Goal: Task Accomplishment & Management: Manage account settings

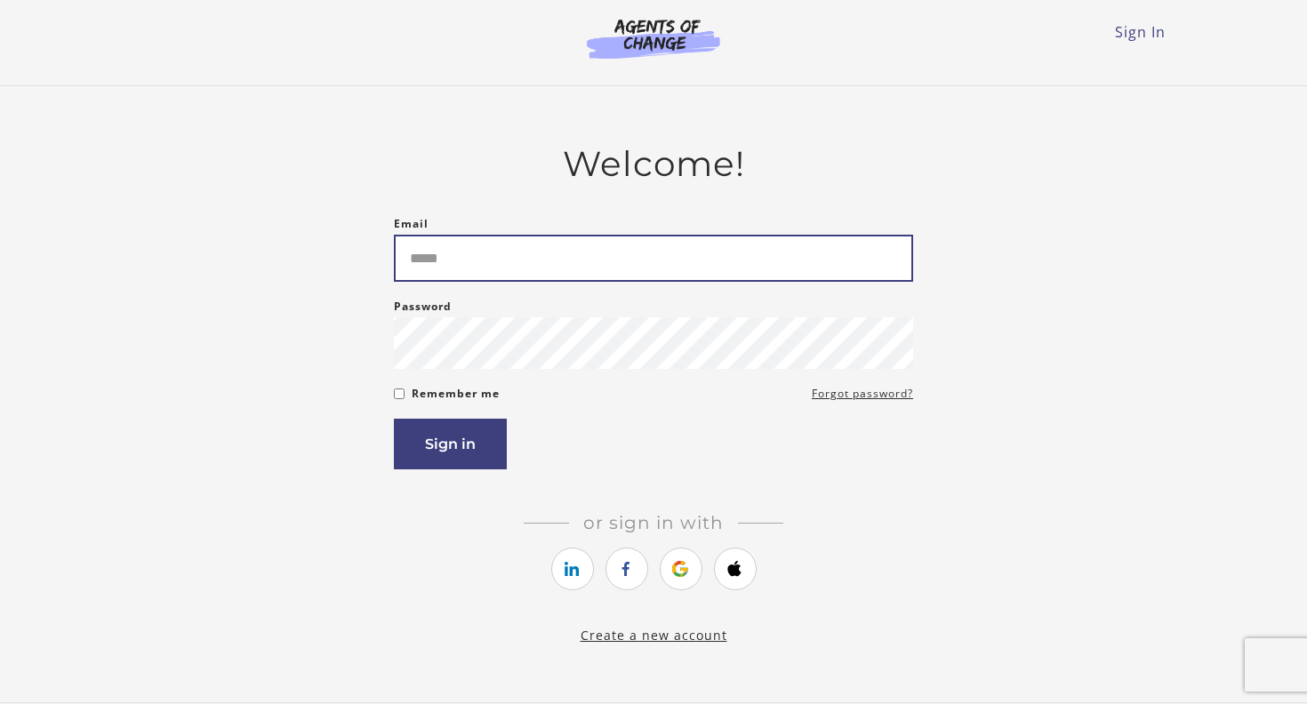
type input "**********"
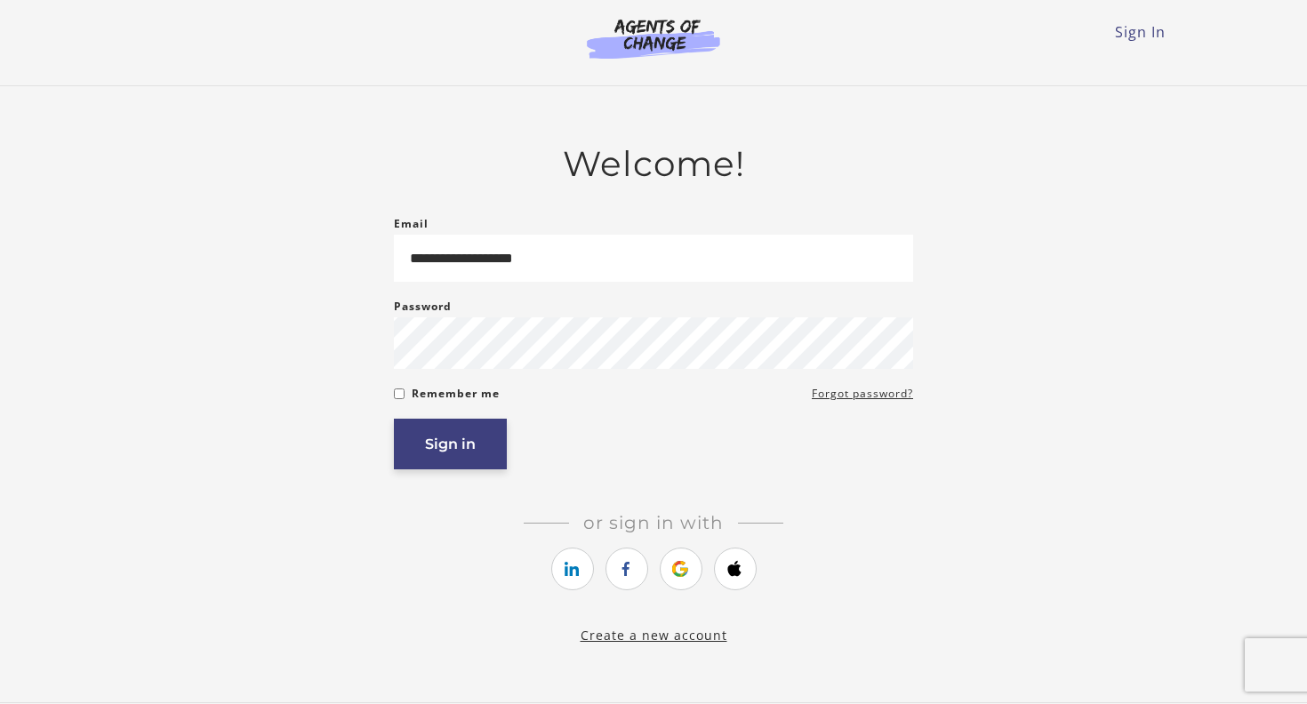
click at [453, 453] on button "Sign in" at bounding box center [450, 444] width 113 height 51
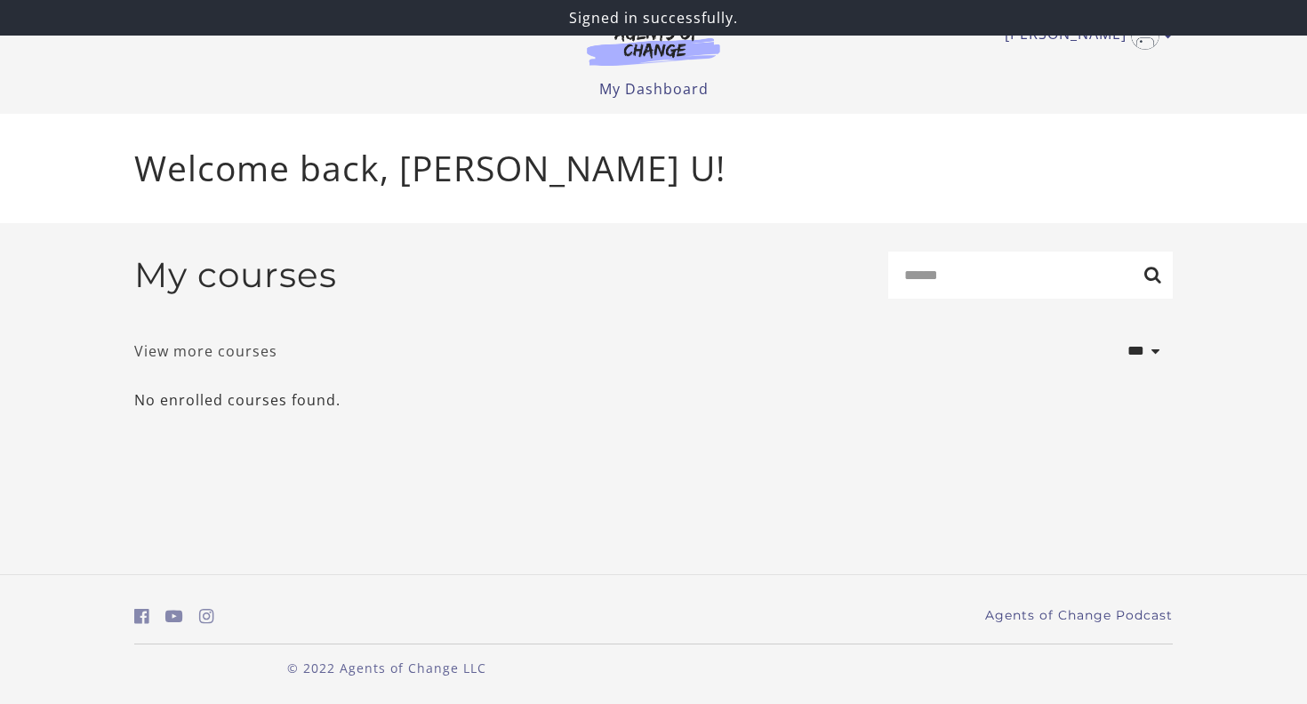
click at [248, 357] on link "View more courses" at bounding box center [205, 351] width 143 height 21
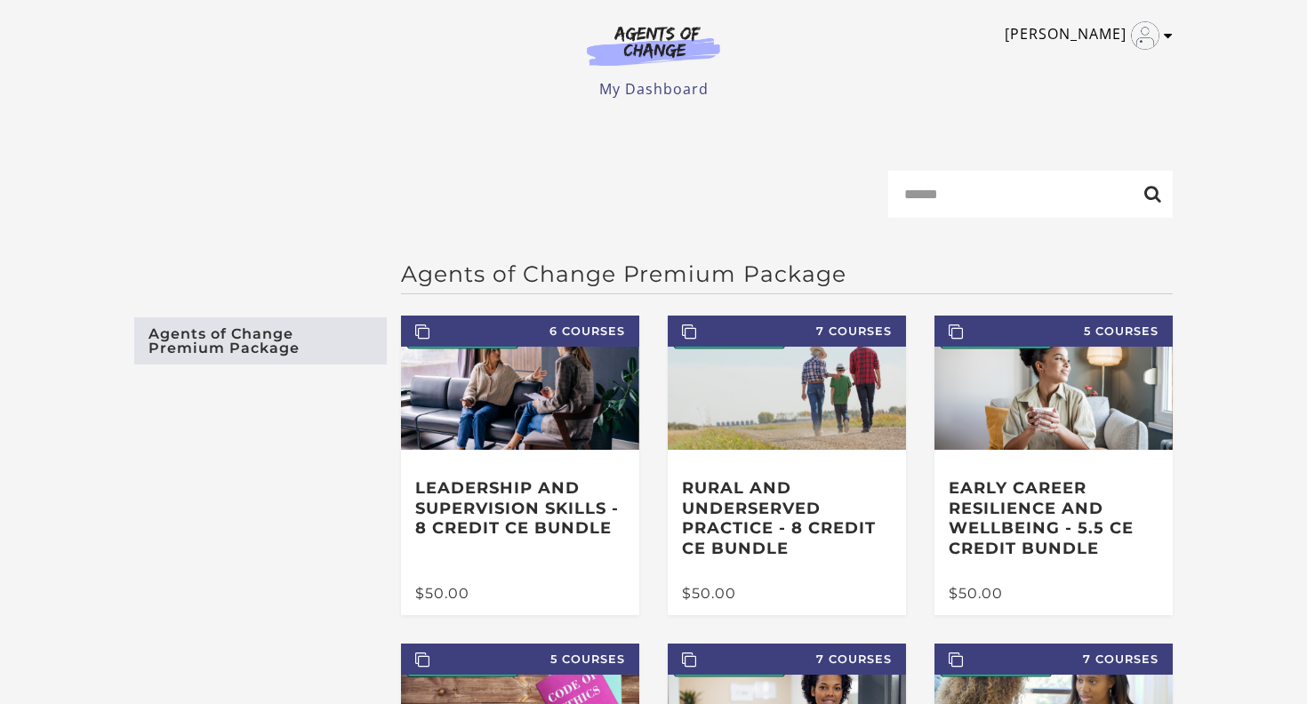
click at [1128, 33] on link "[PERSON_NAME]" at bounding box center [1084, 35] width 159 height 28
click at [1085, 57] on link "My Account" at bounding box center [1099, 65] width 156 height 30
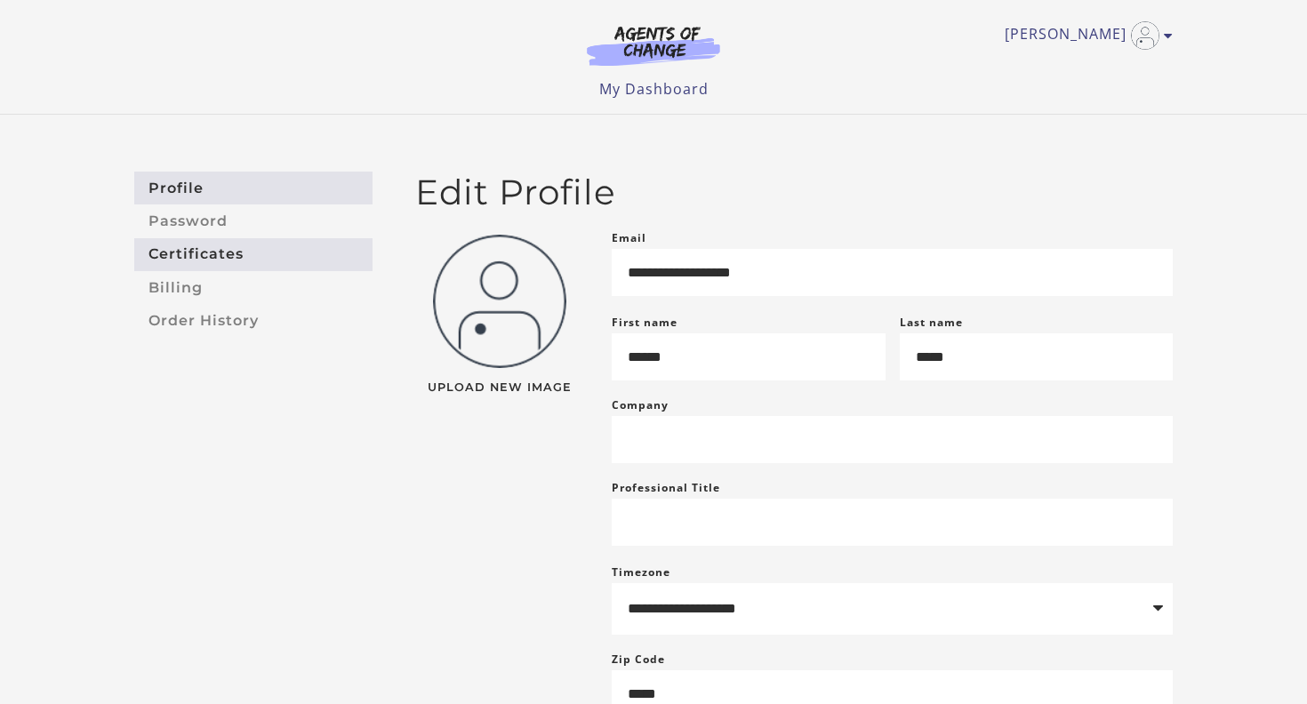
click at [224, 252] on link "Certificates" at bounding box center [253, 254] width 238 height 33
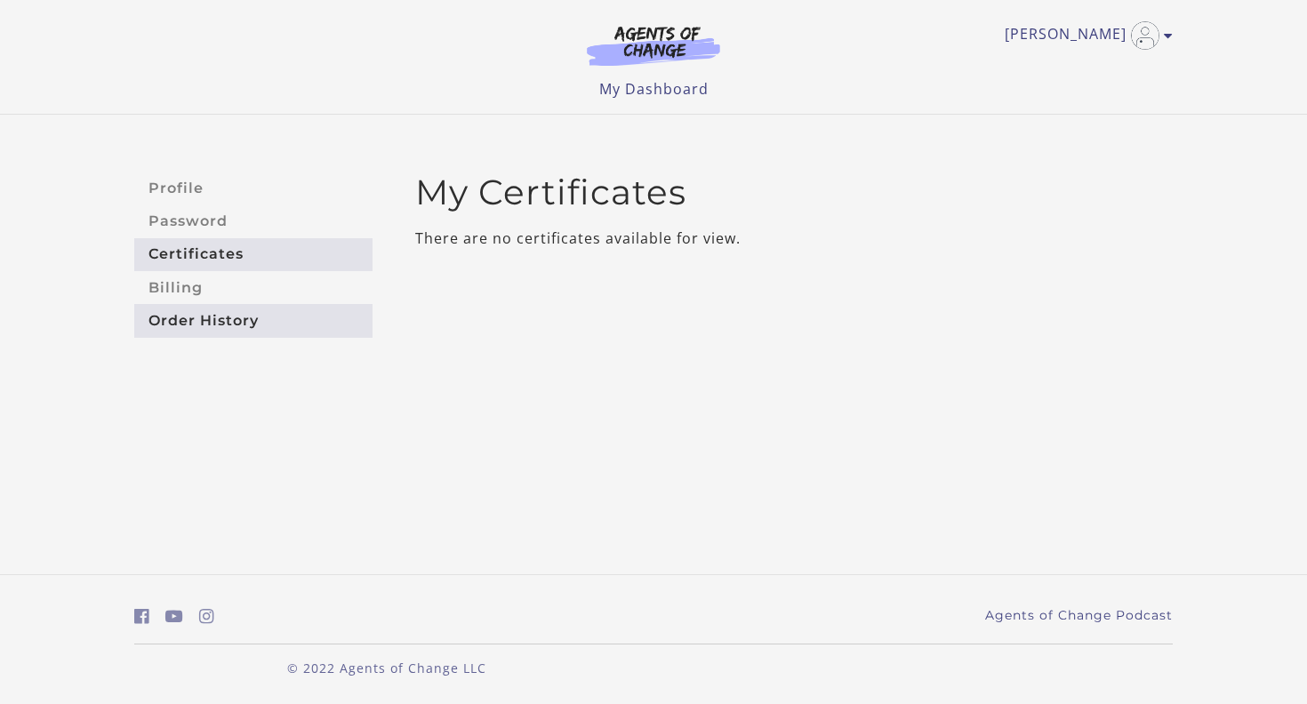
click at [212, 325] on link "Order History" at bounding box center [253, 320] width 238 height 33
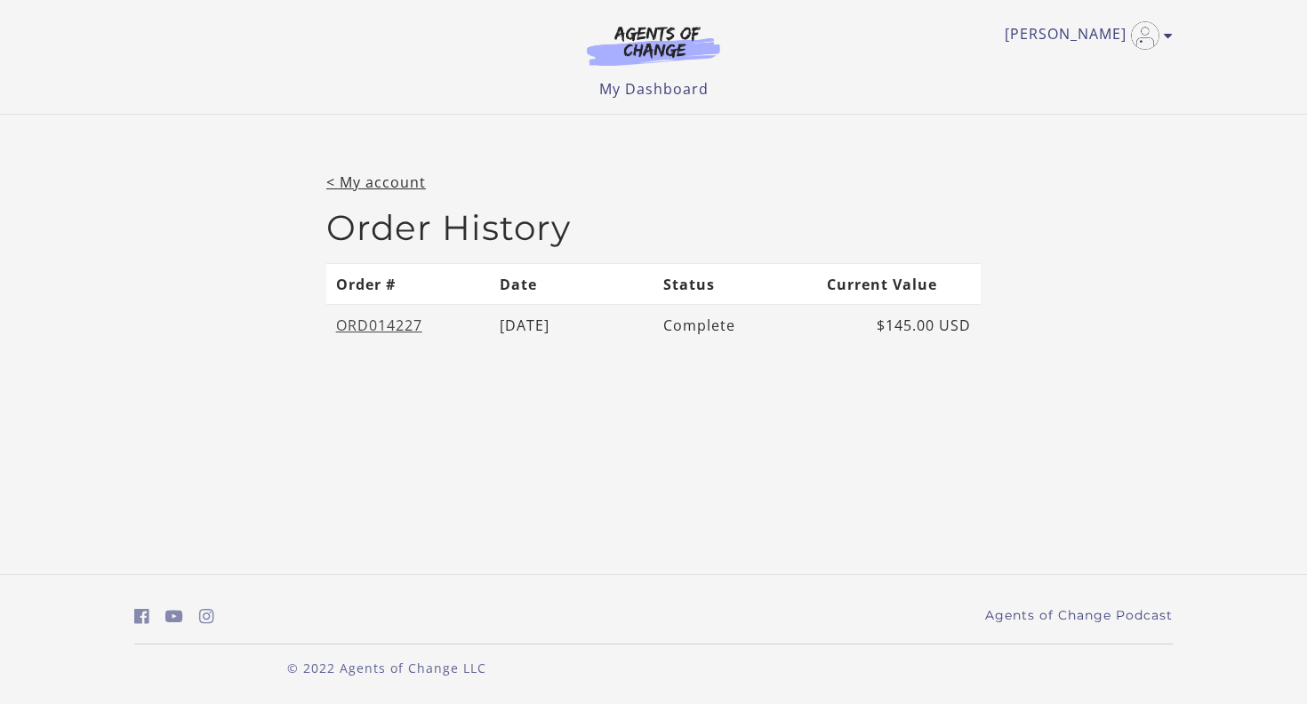
click at [393, 316] on link "ORD014227" at bounding box center [379, 326] width 86 height 20
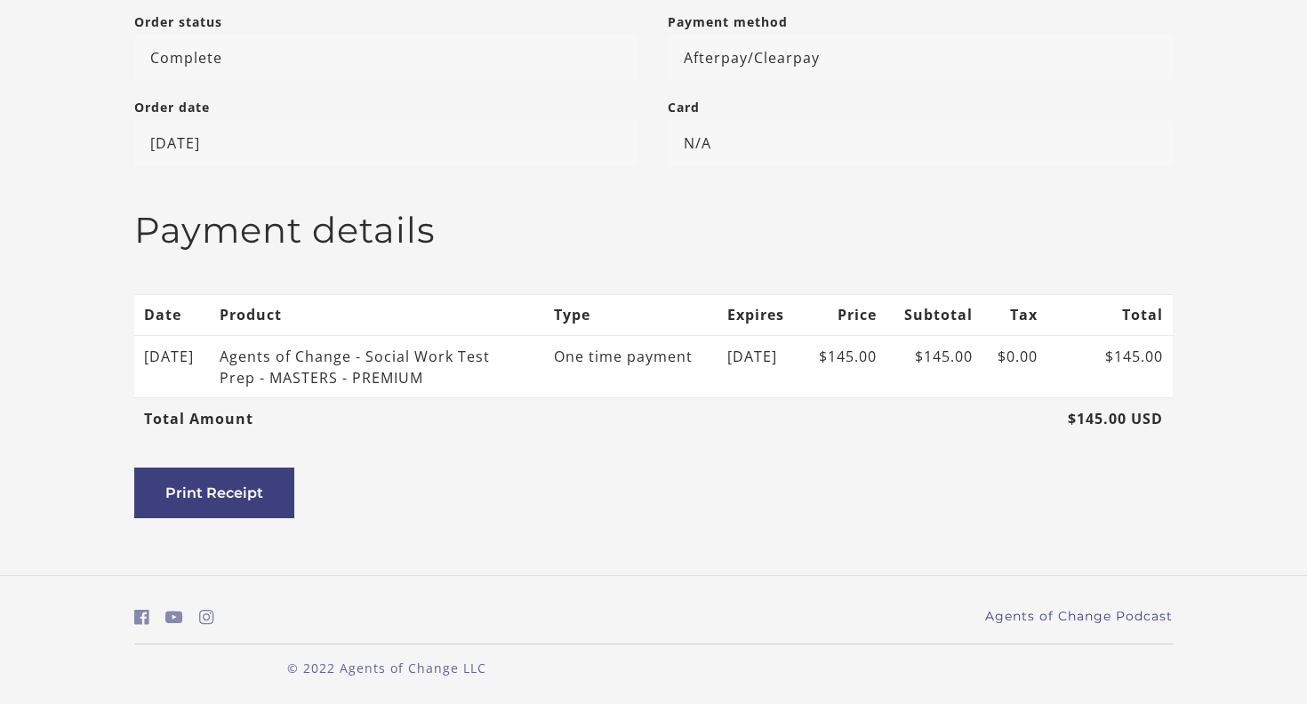
scroll to position [376, 0]
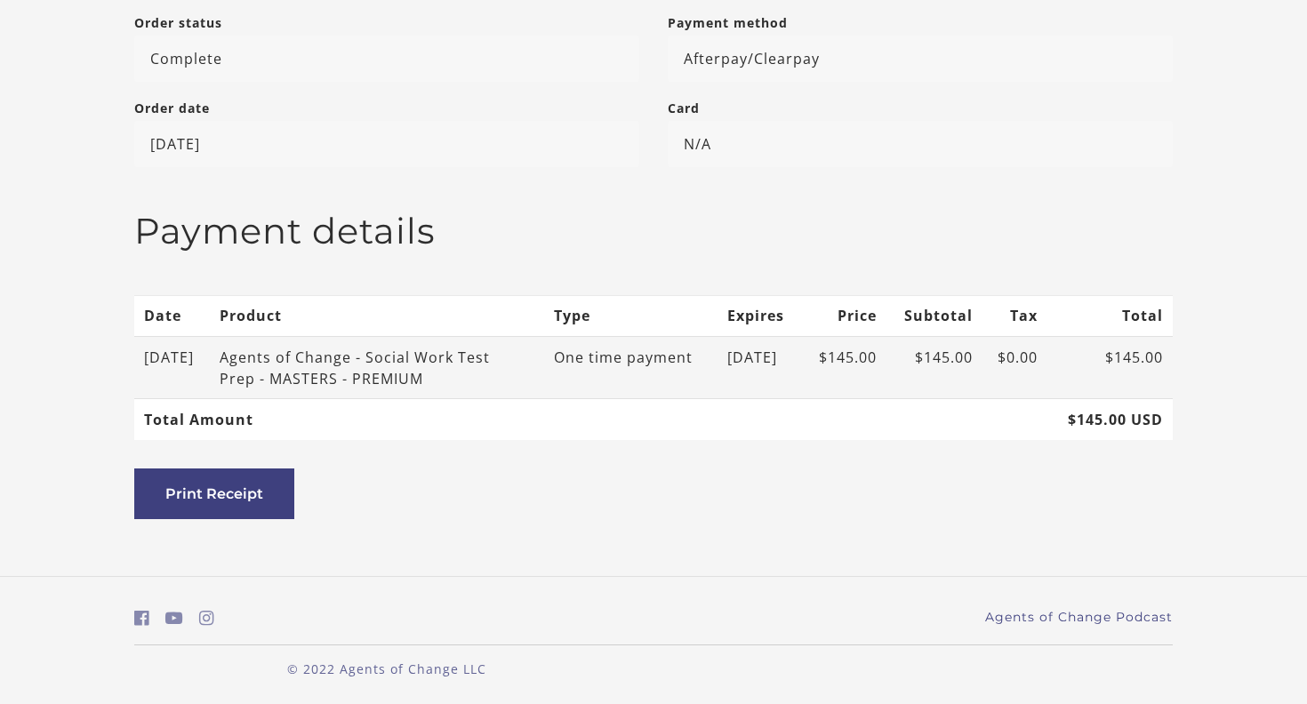
click at [429, 355] on div "Agents of Change - Social Work Test Prep - MASTERS - PREMIUM" at bounding box center [362, 368] width 285 height 43
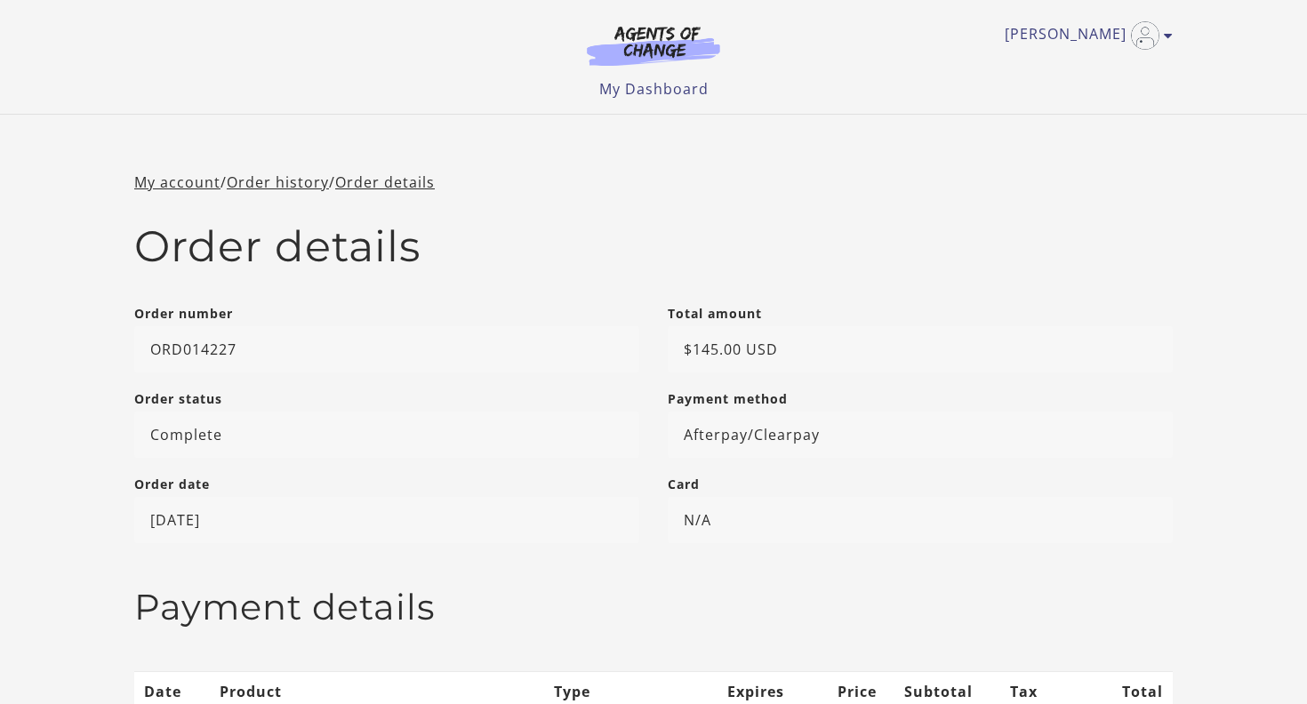
scroll to position [0, 0]
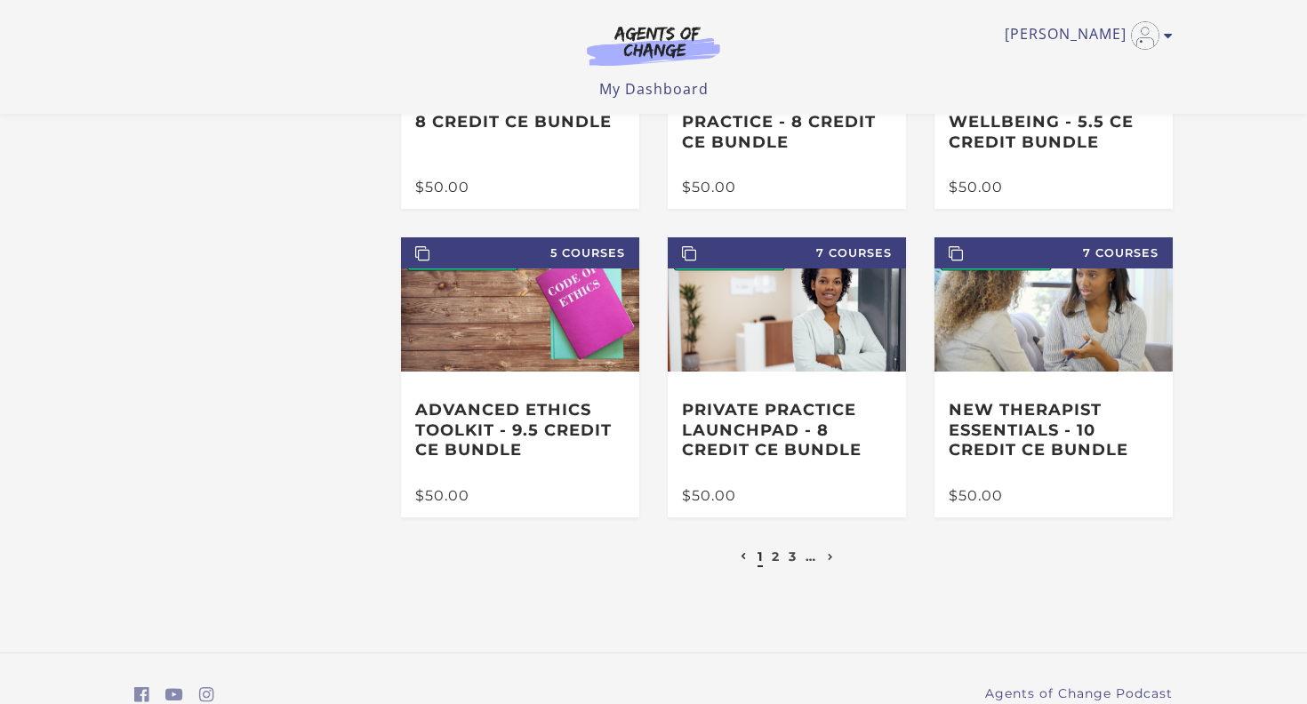
scroll to position [294, 0]
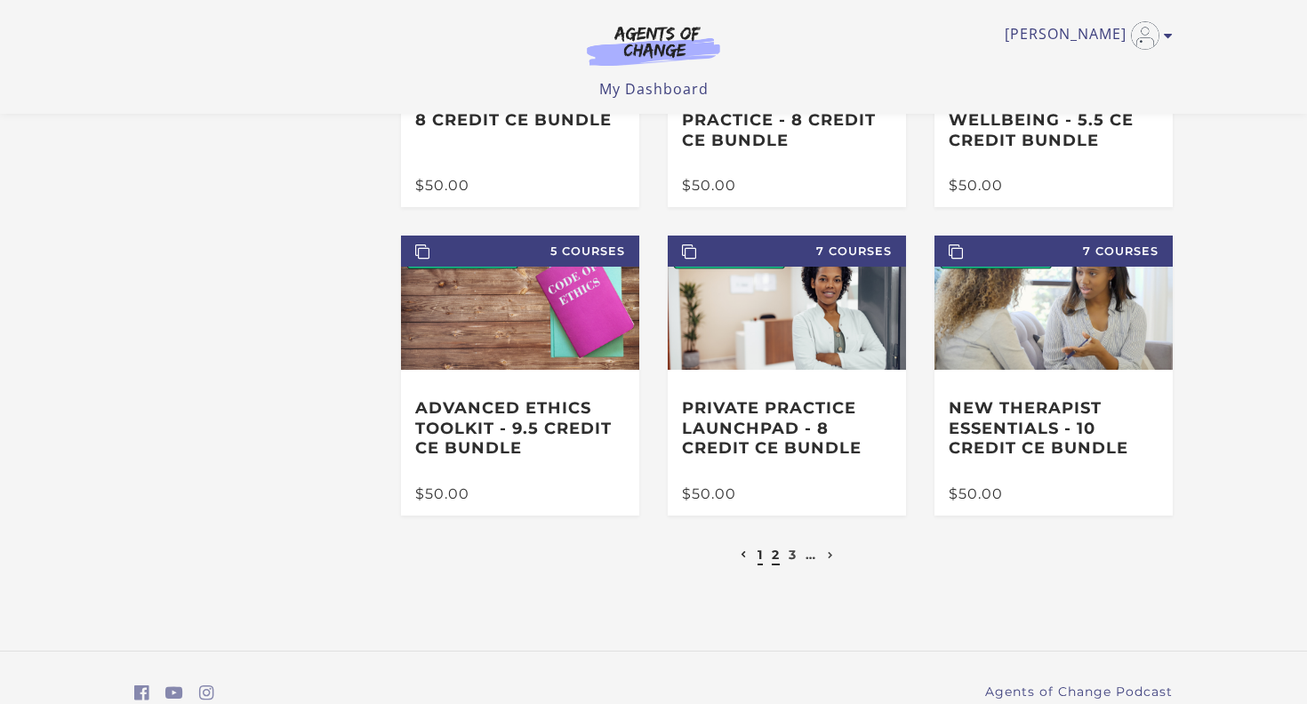
click at [772, 551] on link "2" at bounding box center [776, 555] width 8 height 16
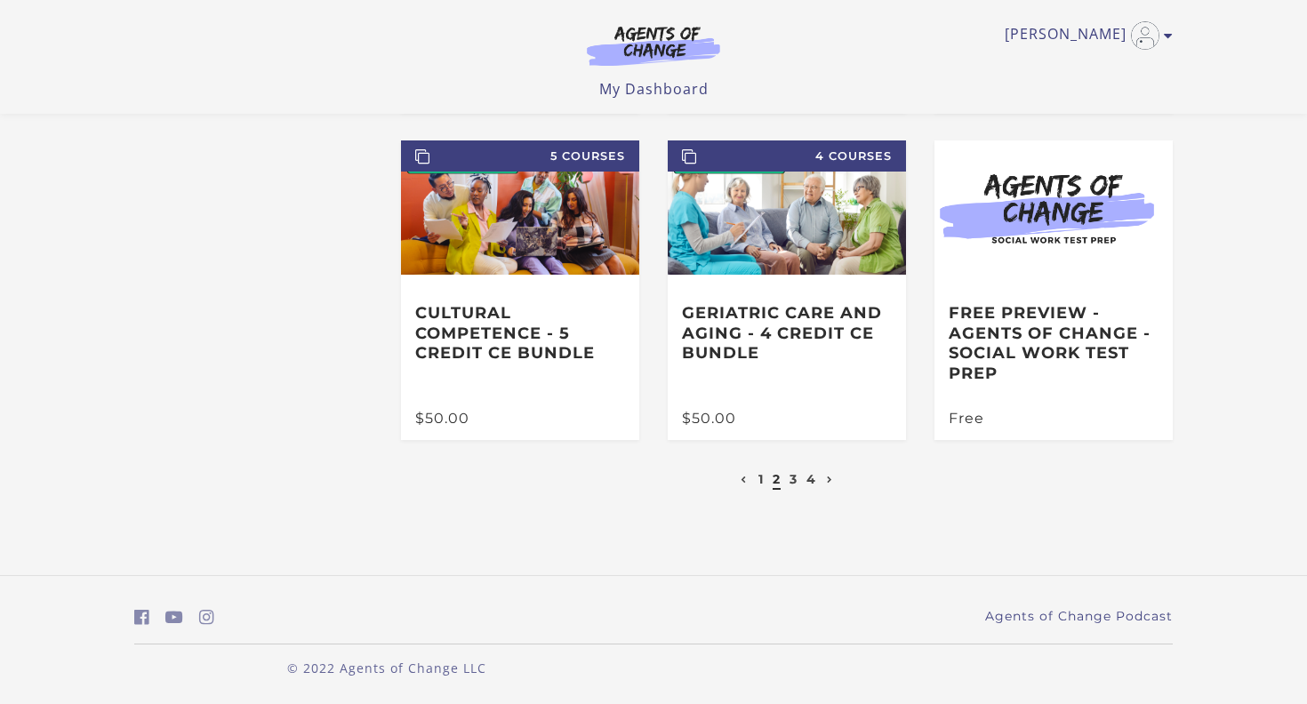
scroll to position [371, 0]
click at [790, 480] on link "3" at bounding box center [793, 479] width 8 height 16
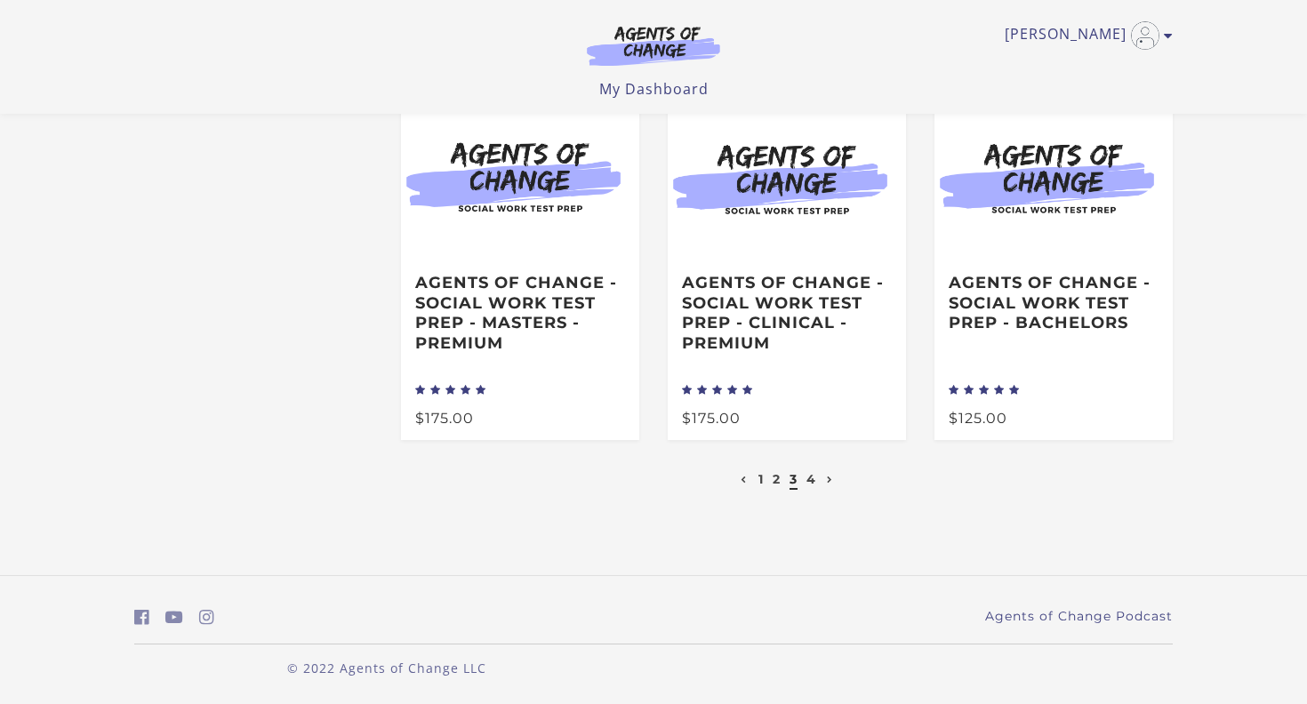
scroll to position [401, 0]
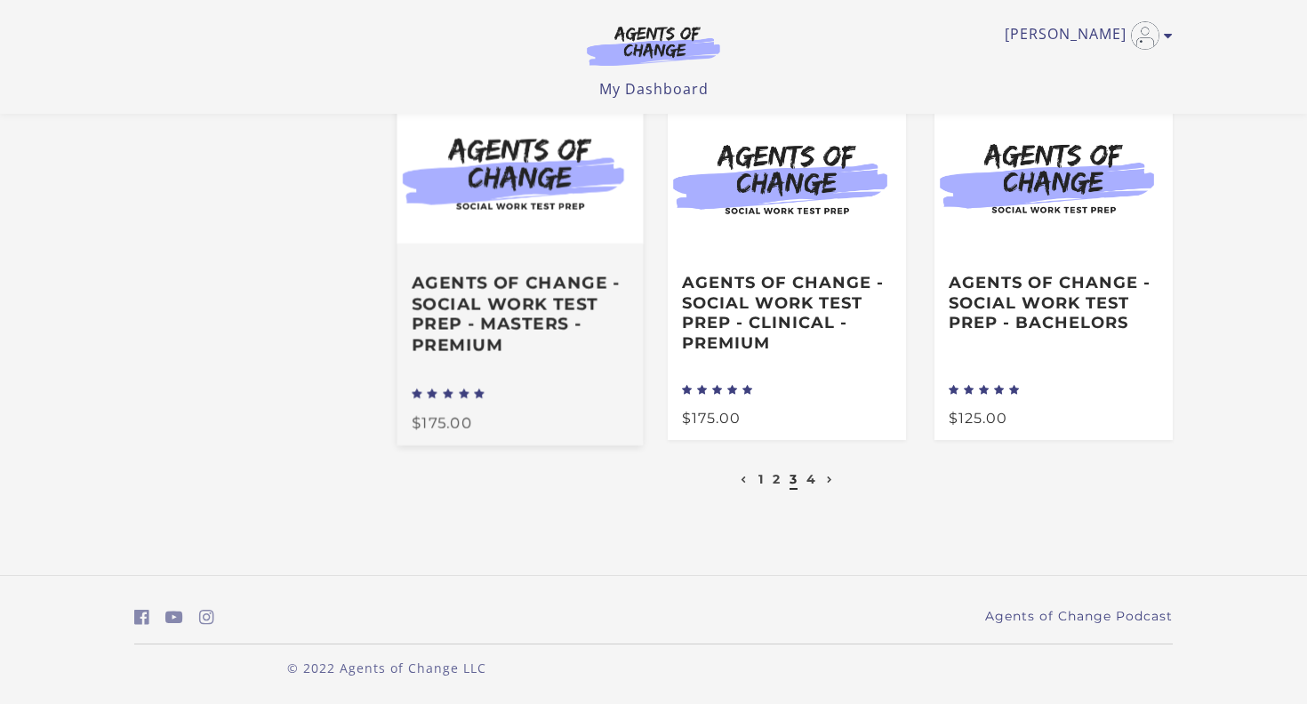
click at [505, 338] on h3 "Agents of Change - Social Work Test Prep - MASTERS - PREMIUM" at bounding box center [520, 313] width 217 height 83
